Goal: Transaction & Acquisition: Download file/media

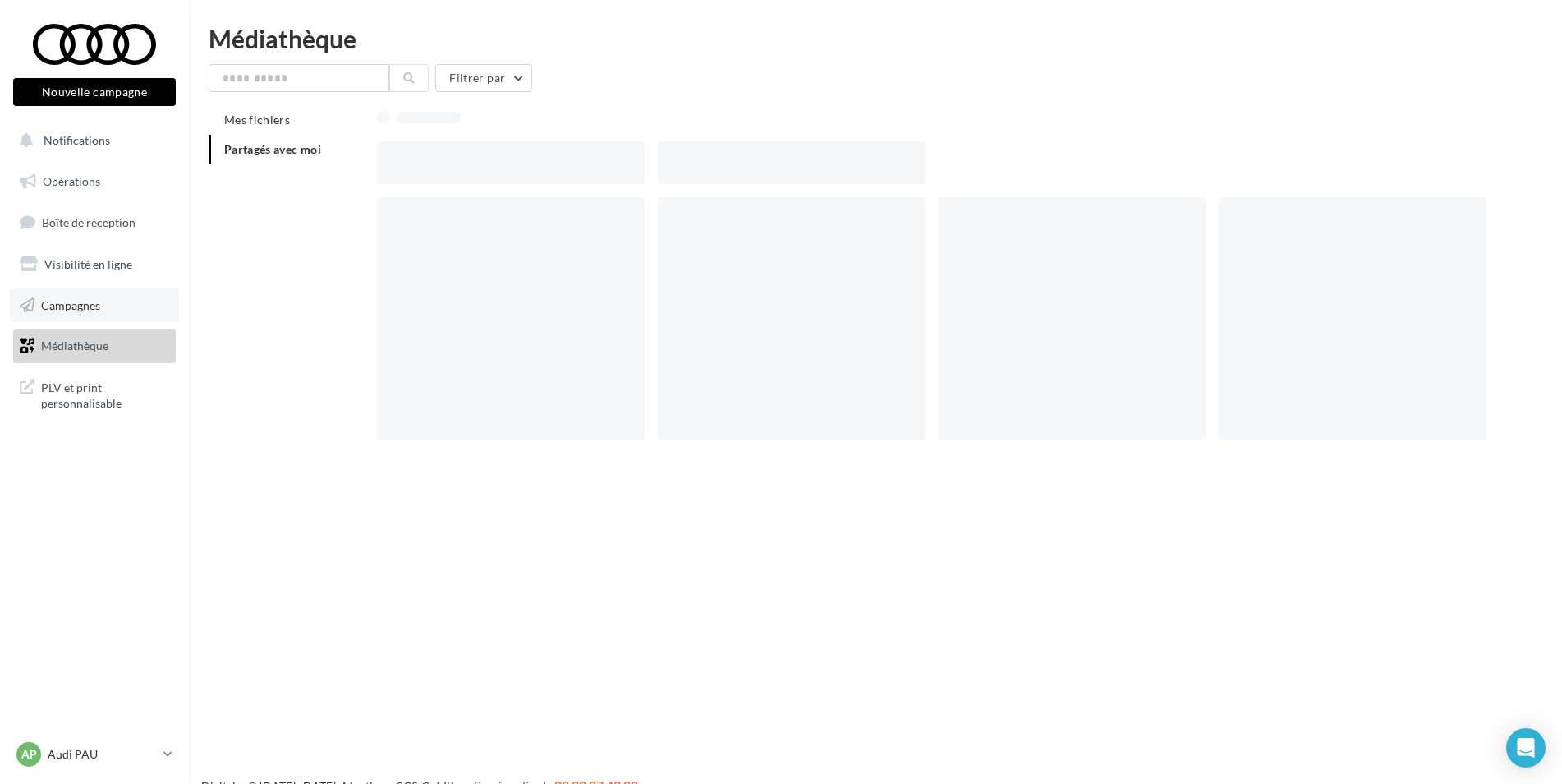
click at [69, 292] on link "Campagnes" at bounding box center [94, 305] width 169 height 34
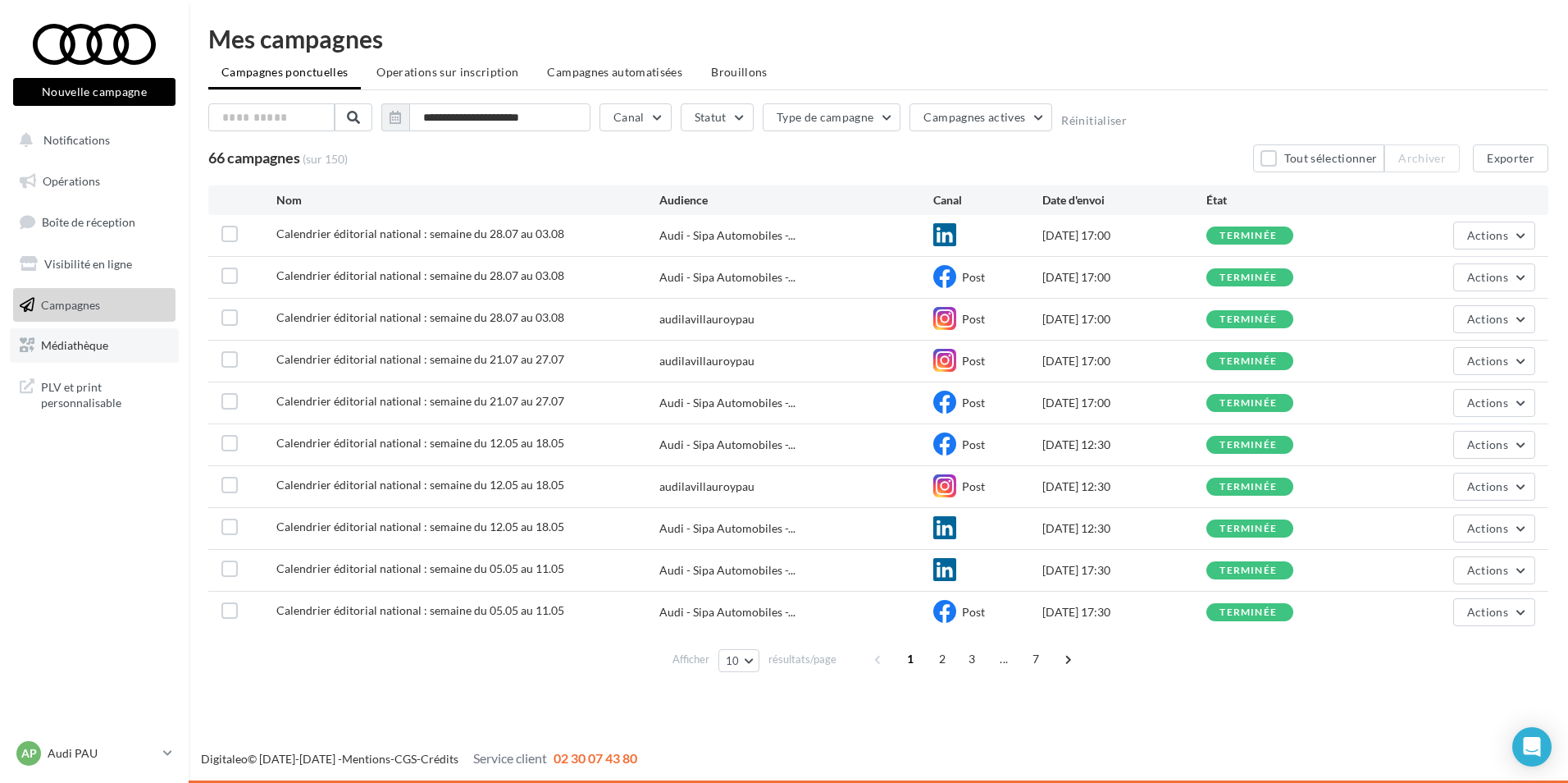
click at [119, 345] on link "Médiathèque" at bounding box center [94, 345] width 169 height 34
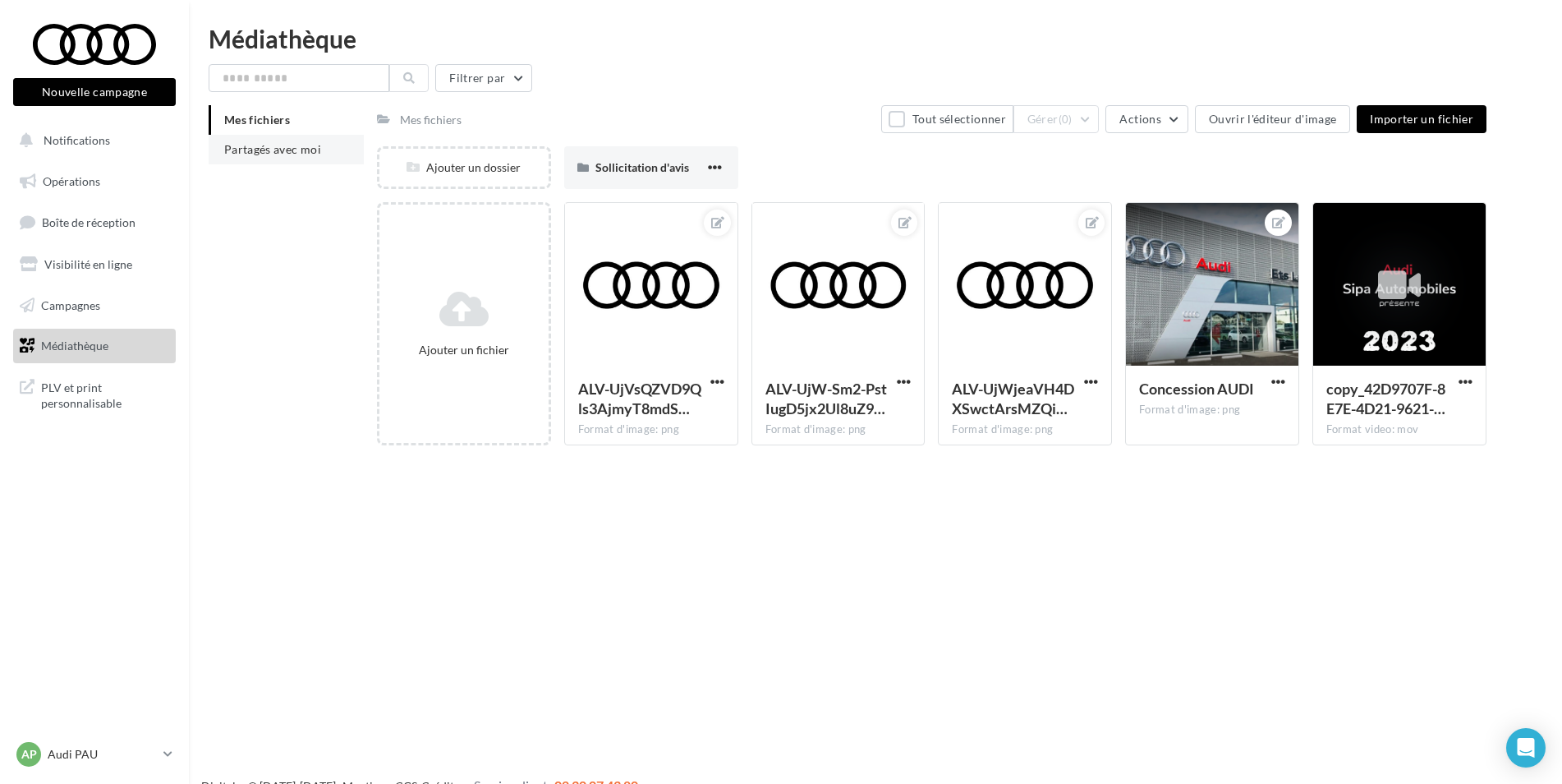
click at [277, 155] on span "Partagés avec moi" at bounding box center [273, 149] width 97 height 14
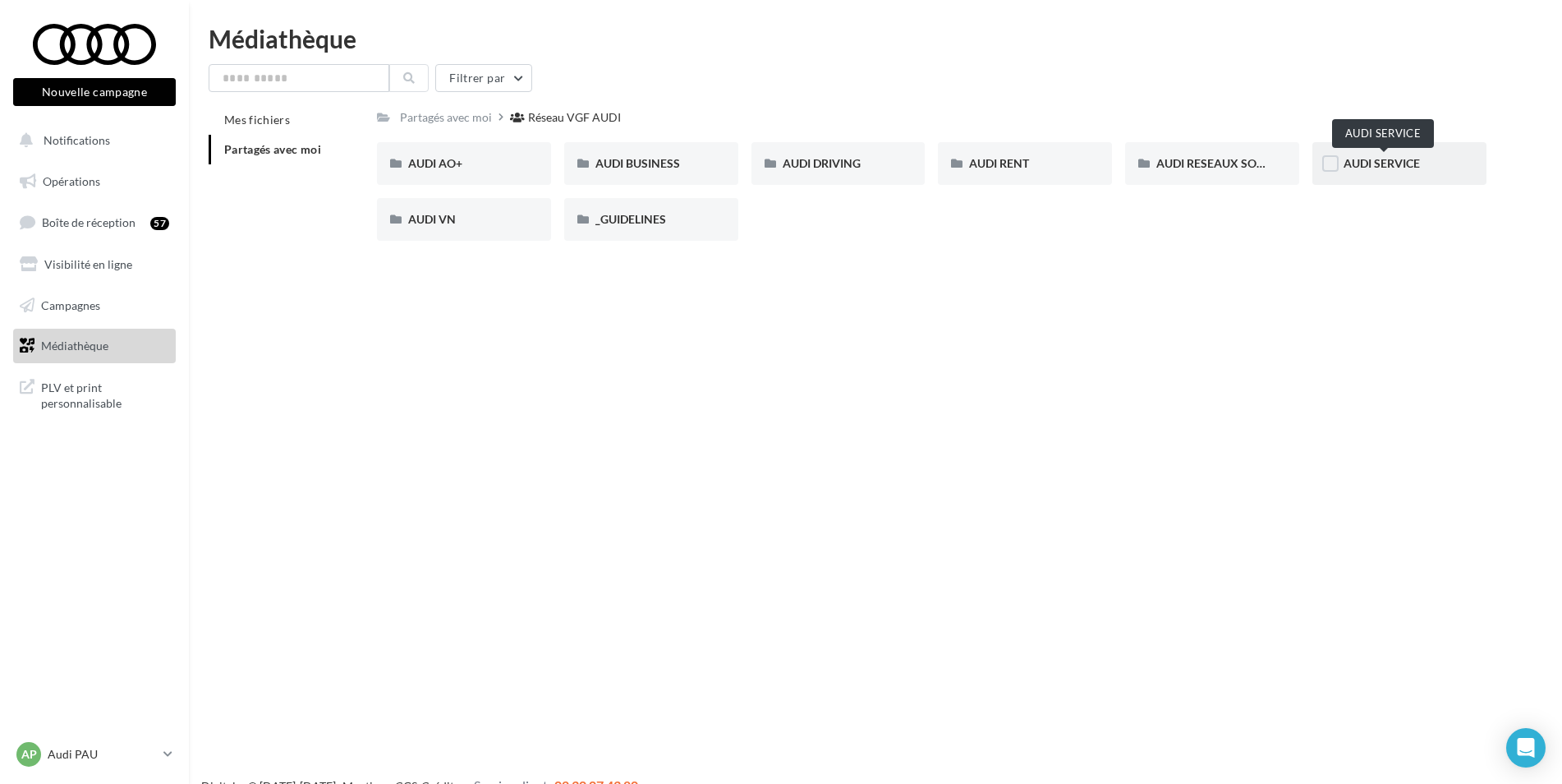
click at [1407, 169] on span "AUDI SERVICE" at bounding box center [1382, 163] width 77 height 14
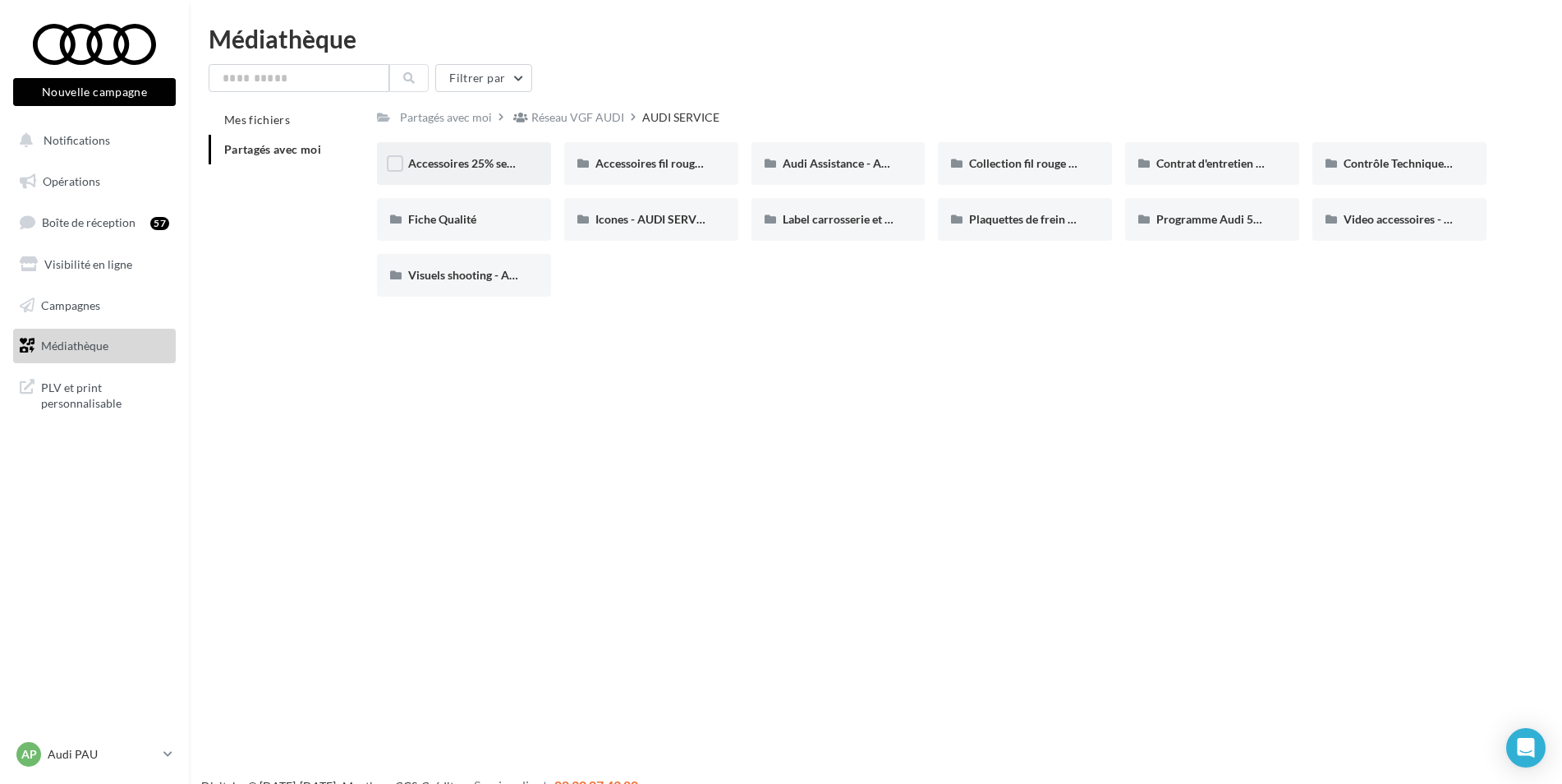
click at [495, 173] on div "Accessoires 25% septembre - AUDI SERVICE" at bounding box center [463, 163] width 174 height 42
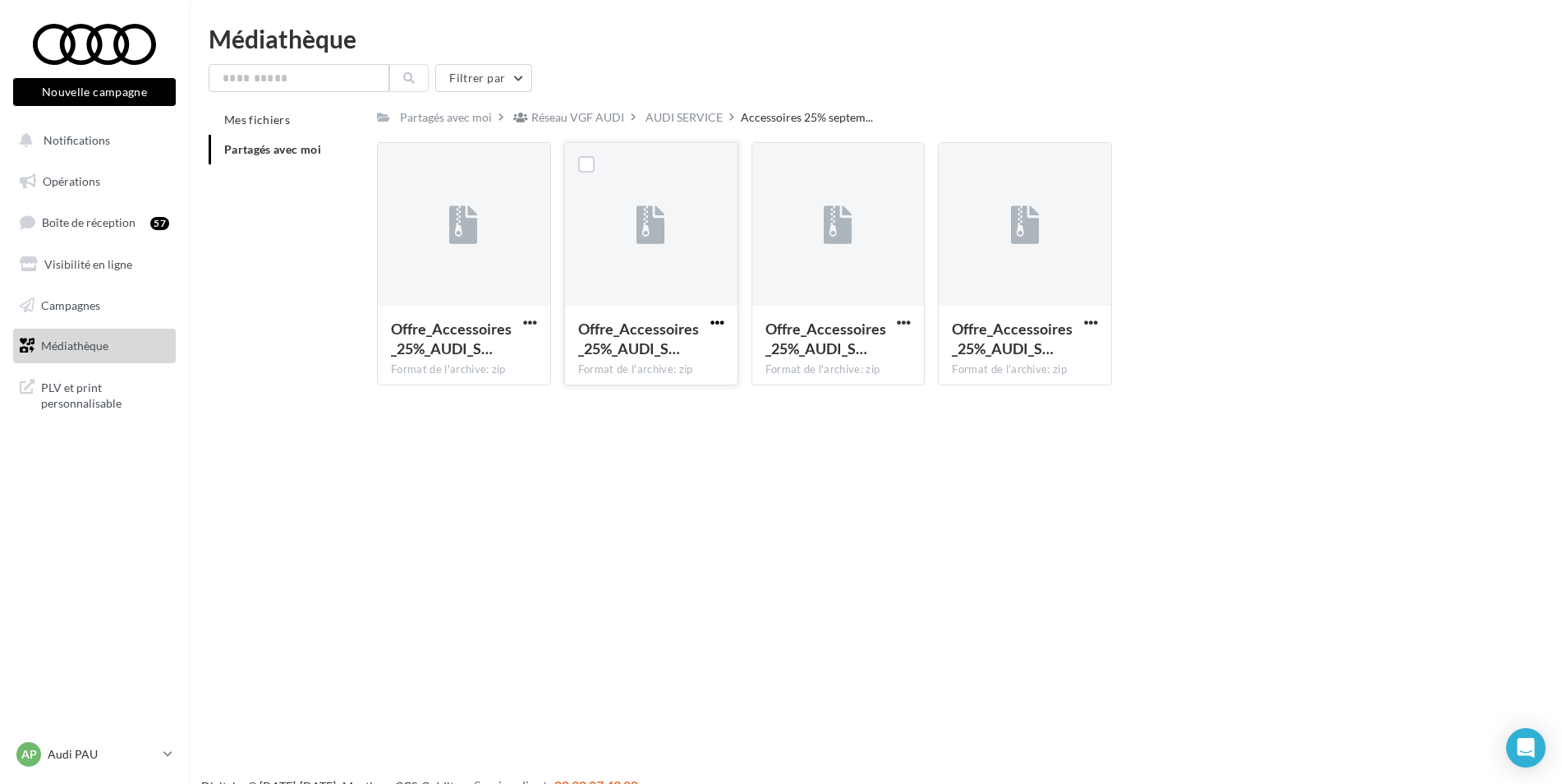
click at [716, 324] on span "button" at bounding box center [718, 323] width 14 height 14
click at [663, 352] on button "Télécharger" at bounding box center [646, 355] width 164 height 42
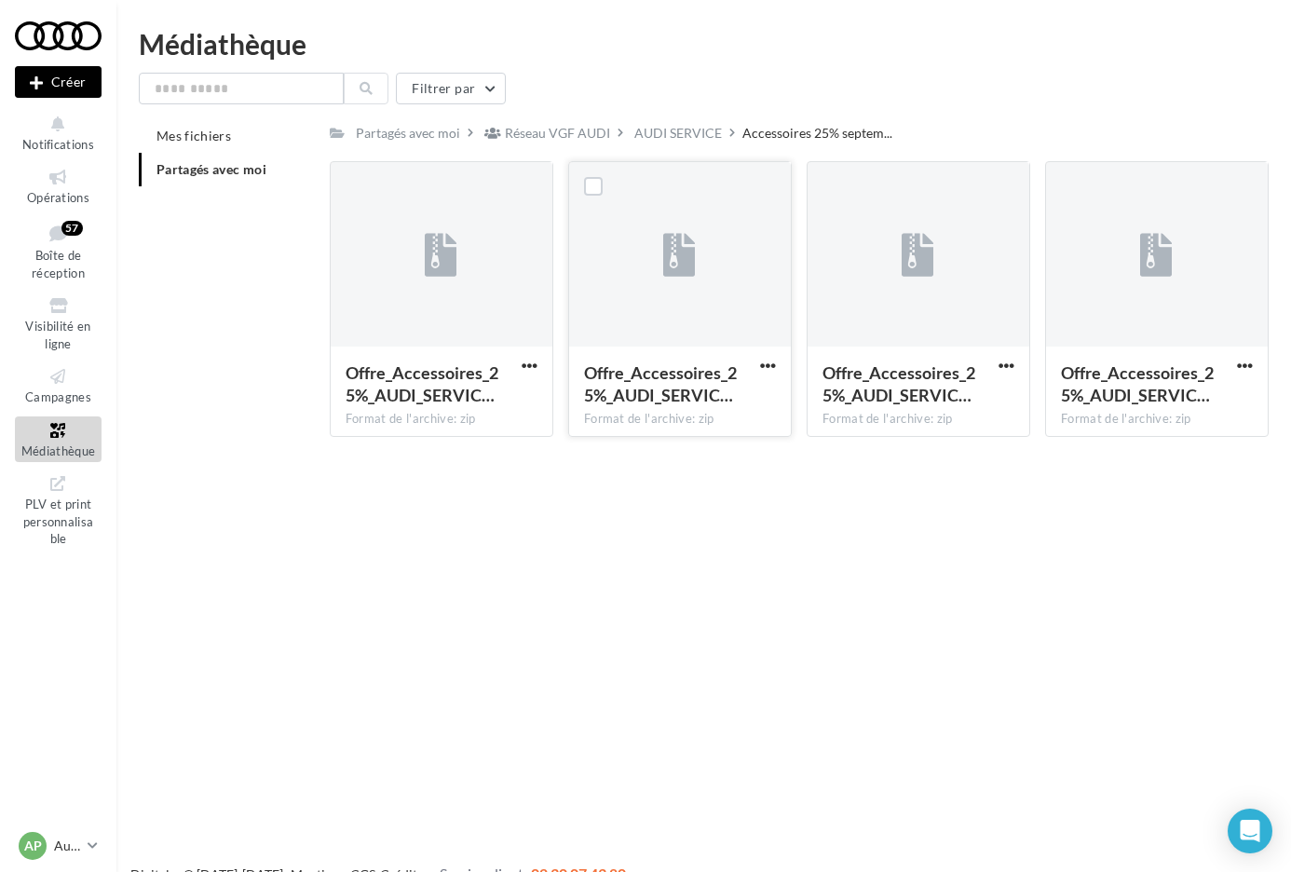
drag, startPoint x: 279, startPoint y: 208, endPoint x: 352, endPoint y: 131, distance: 105.4
click at [279, 208] on div "Mes fichiers Partagés avec moi Partagés avec moi Réseau VGF AUDI AUDI SERVICE A…" at bounding box center [711, 285] width 1145 height 332
click at [672, 138] on div "AUDI SERVICE" at bounding box center [678, 133] width 88 height 19
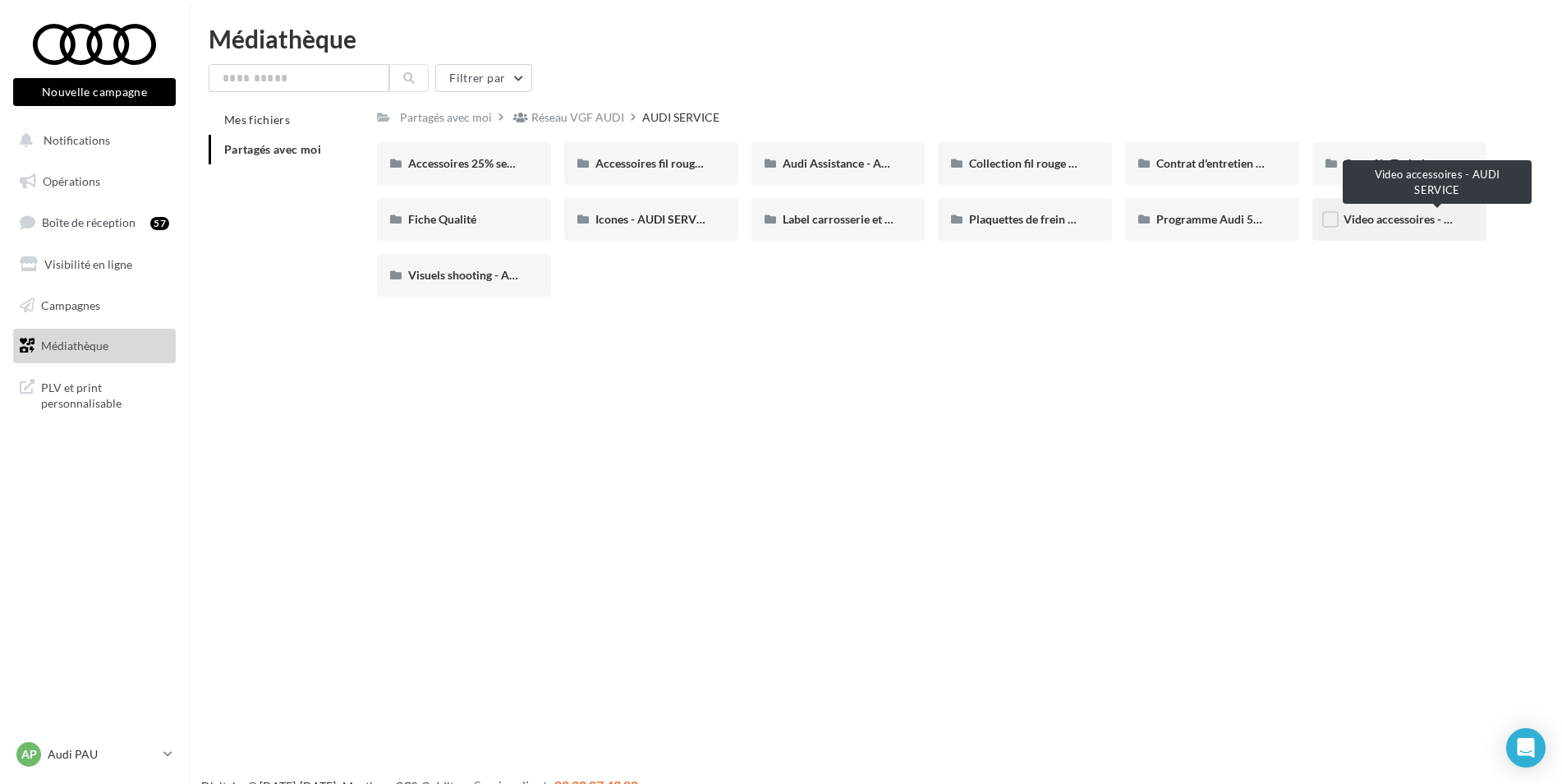
click at [1371, 215] on span "Video accessoires - AUDI SERVICE" at bounding box center [1432, 219] width 176 height 14
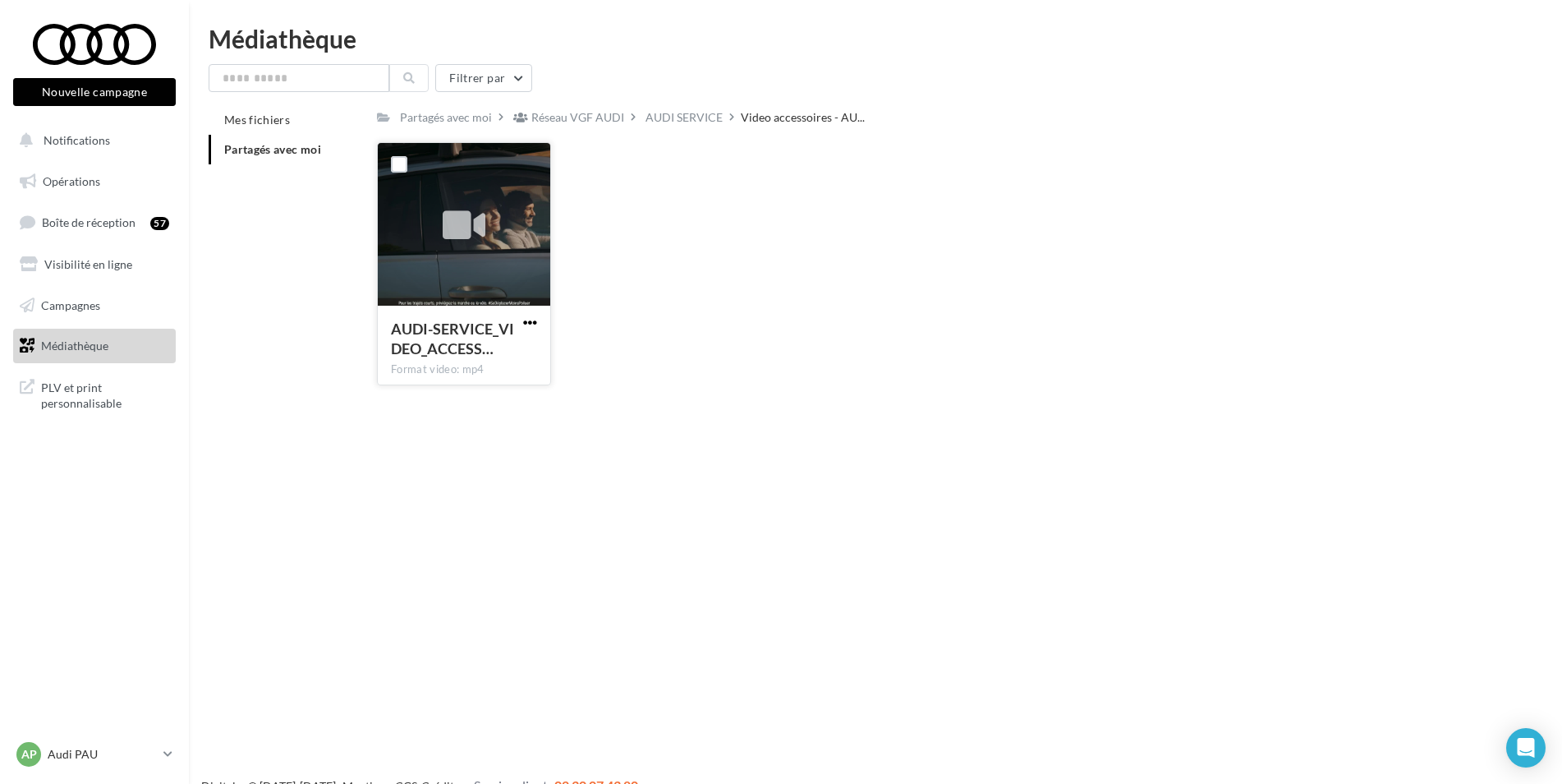
click at [533, 325] on span "button" at bounding box center [530, 323] width 14 height 14
click at [497, 351] on button "Télécharger" at bounding box center [459, 355] width 164 height 42
click at [455, 254] on div at bounding box center [464, 226] width 62 height 62
click at [460, 239] on icon at bounding box center [464, 226] width 42 height 38
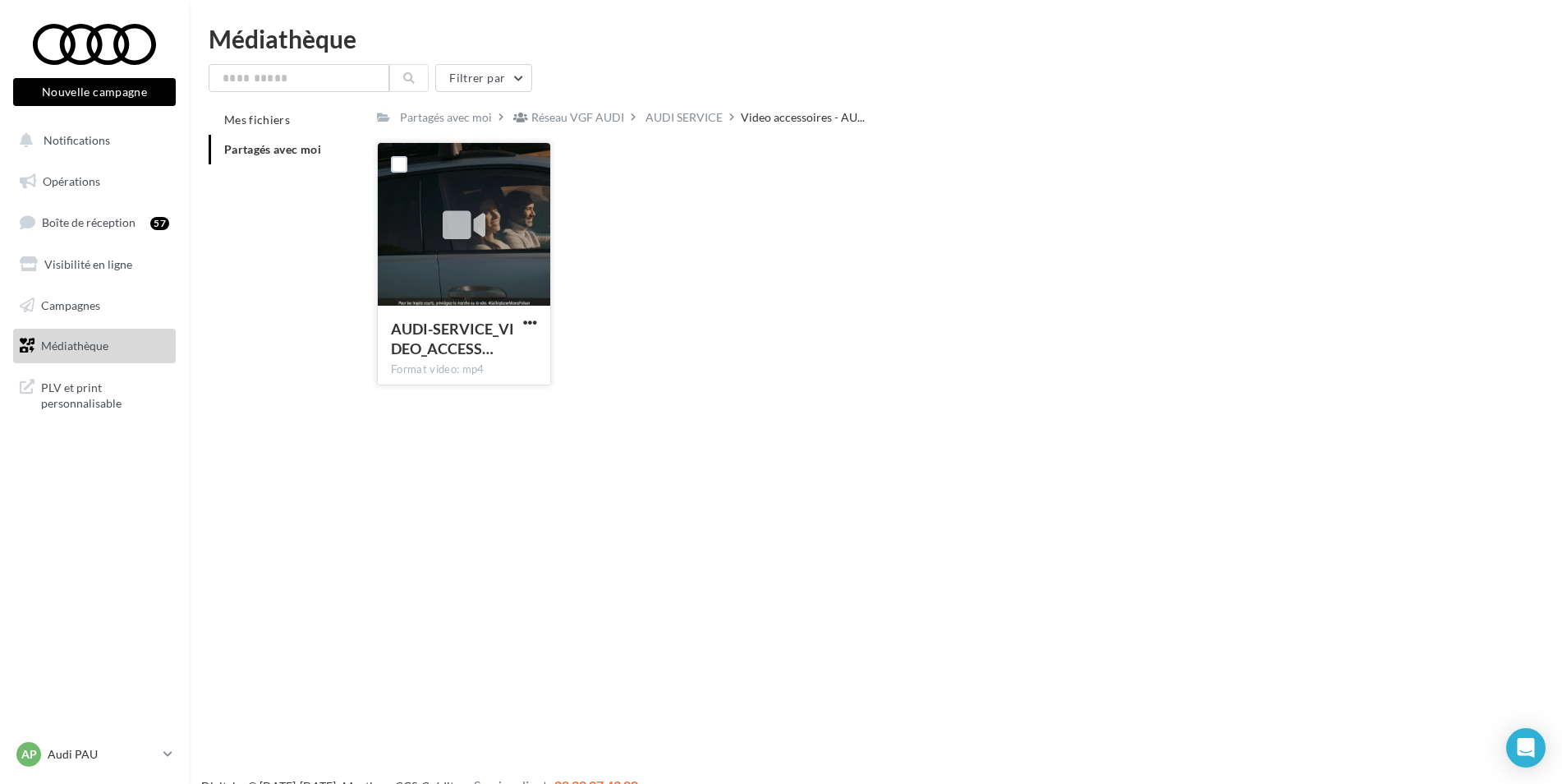
click at [454, 317] on div "AUDI-SERVICE_VIDEO_ACCESS… Format video: mp4" at bounding box center [464, 344] width 173 height 78
click at [532, 322] on span "button" at bounding box center [530, 323] width 14 height 14
click at [527, 364] on button "Télécharger" at bounding box center [459, 355] width 164 height 42
